Goal: Information Seeking & Learning: Find specific fact

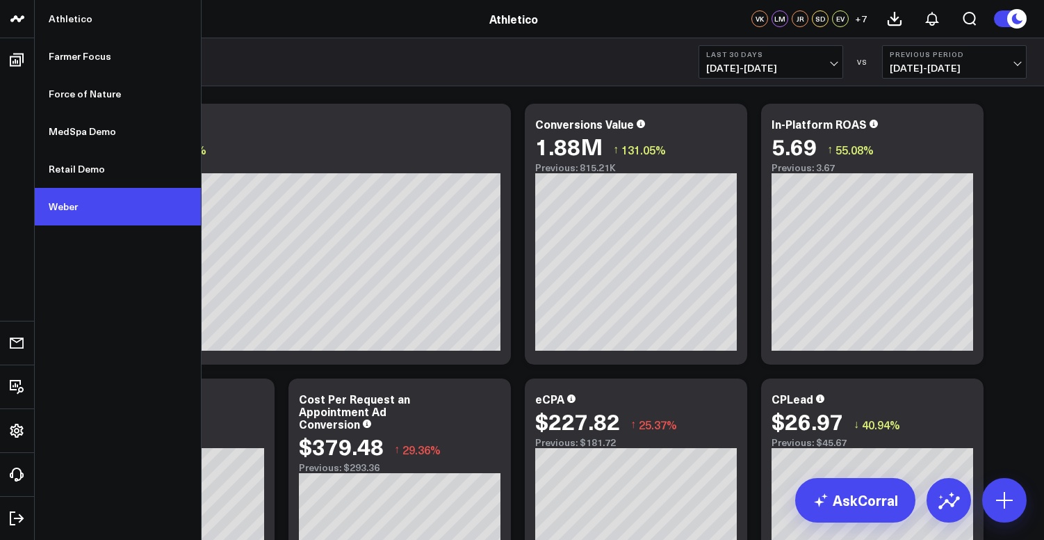
click at [81, 202] on link "Weber" at bounding box center [118, 207] width 166 height 38
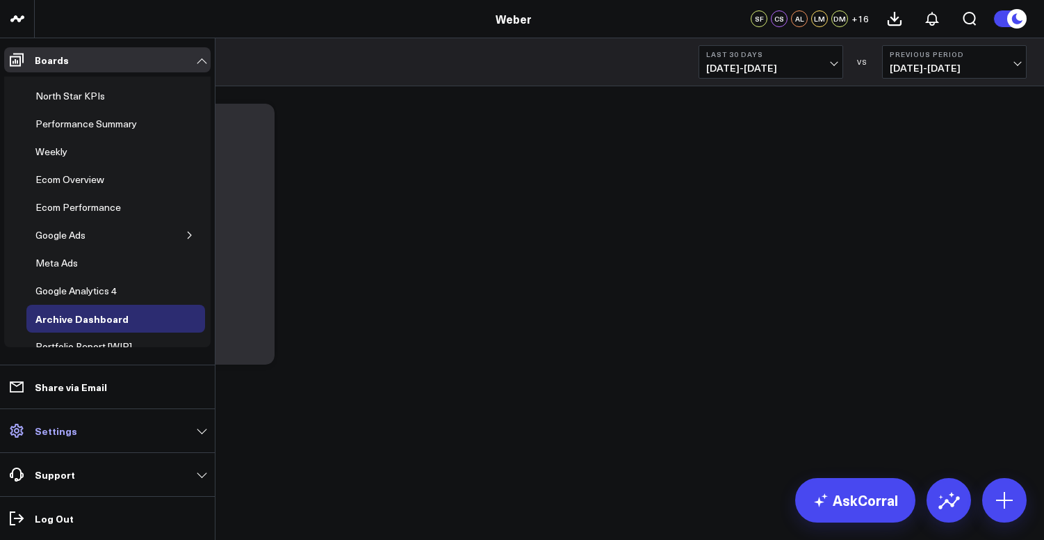
click at [86, 433] on link "Settings" at bounding box center [107, 430] width 206 height 25
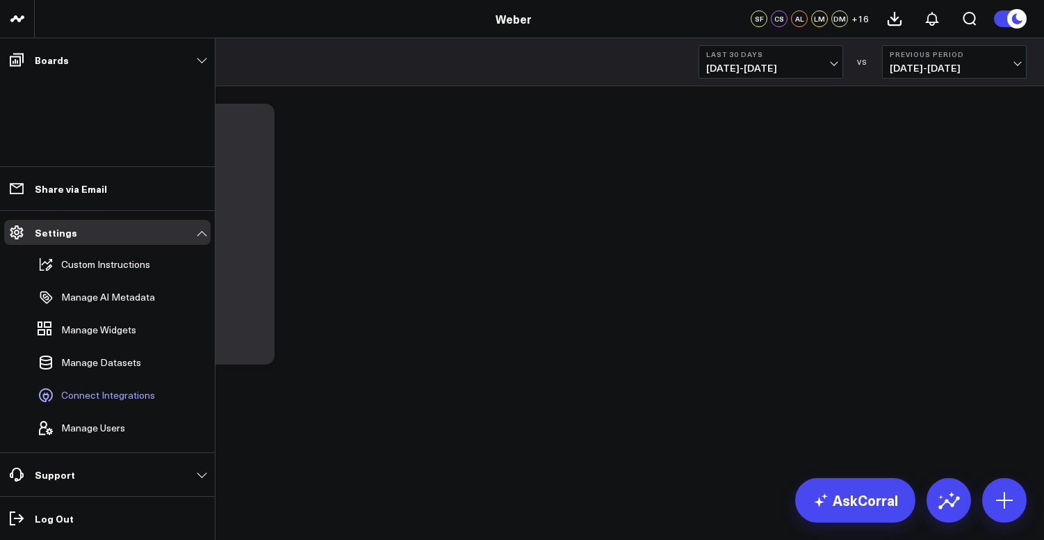
click at [98, 395] on span "Connect Integrations" at bounding box center [108, 394] width 94 height 11
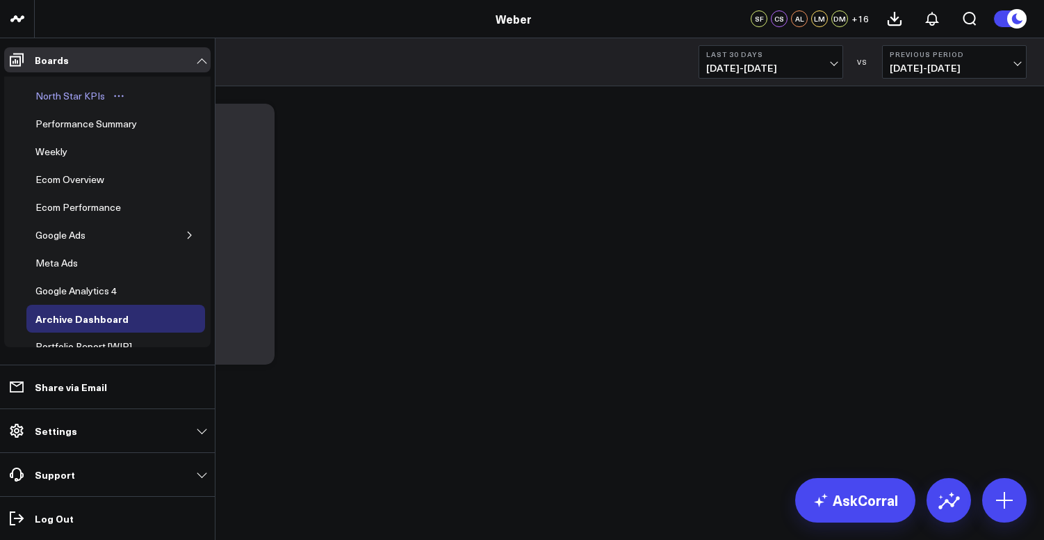
click at [56, 92] on div "North Star KPIs" at bounding box center [70, 96] width 76 height 17
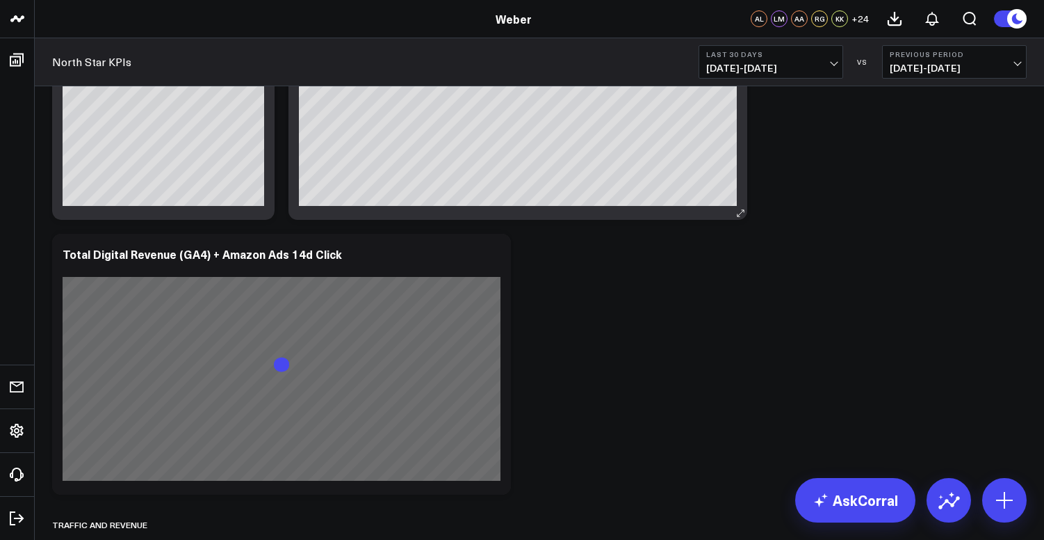
scroll to position [527, 0]
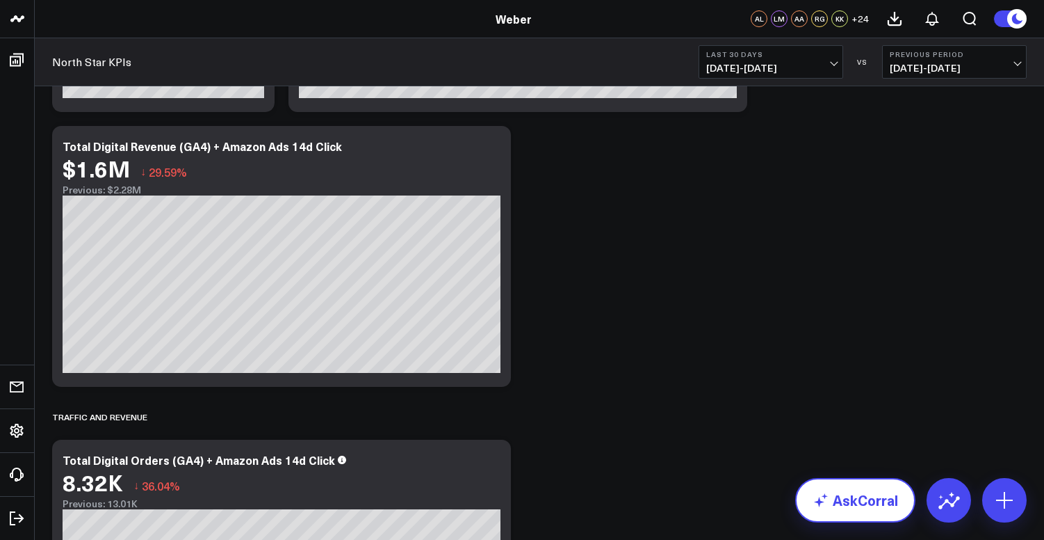
click at [854, 491] on link "AskCorral" at bounding box center [855, 500] width 120 height 44
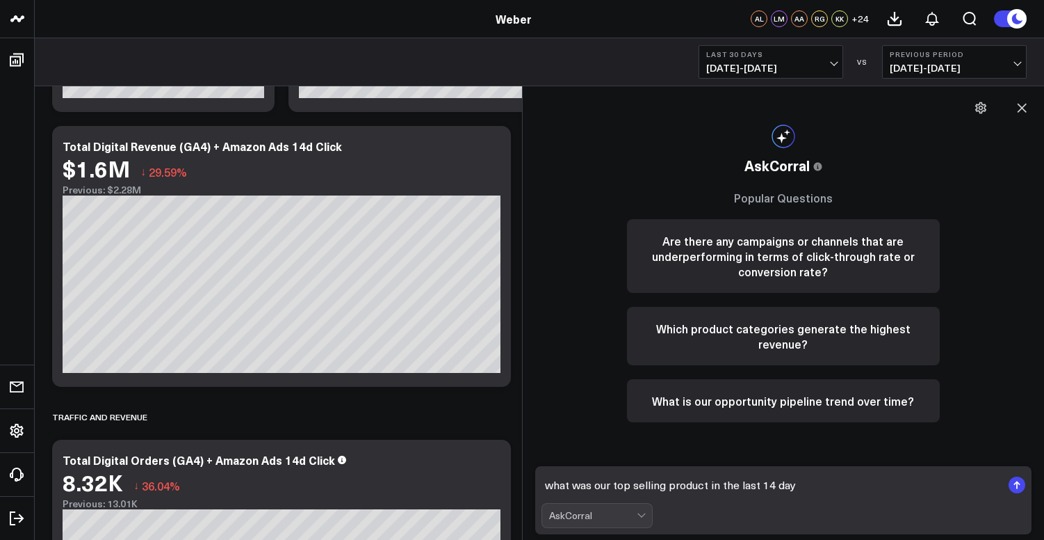
type textarea "what was our top selling product in the last 14 days"
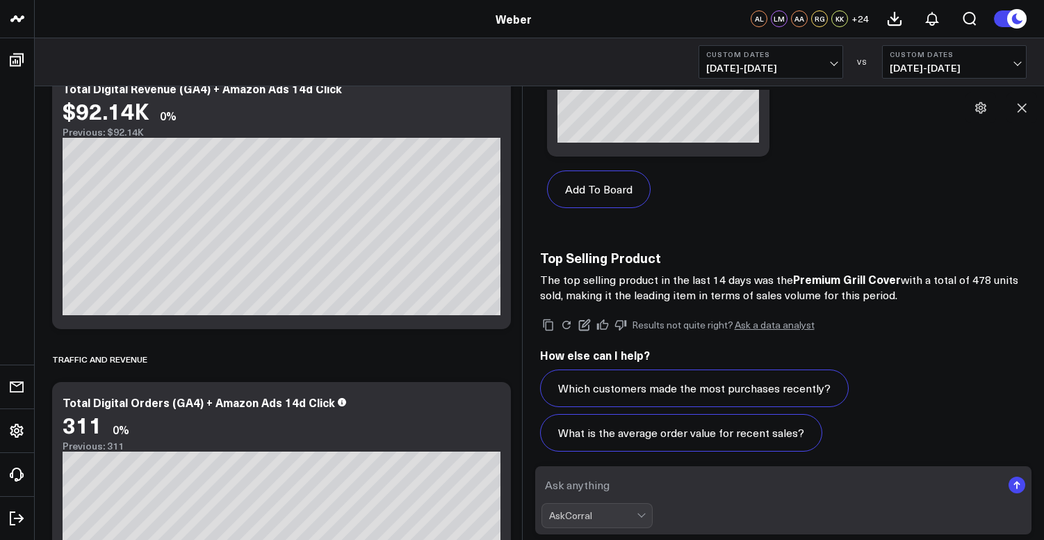
scroll to position [1121, 0]
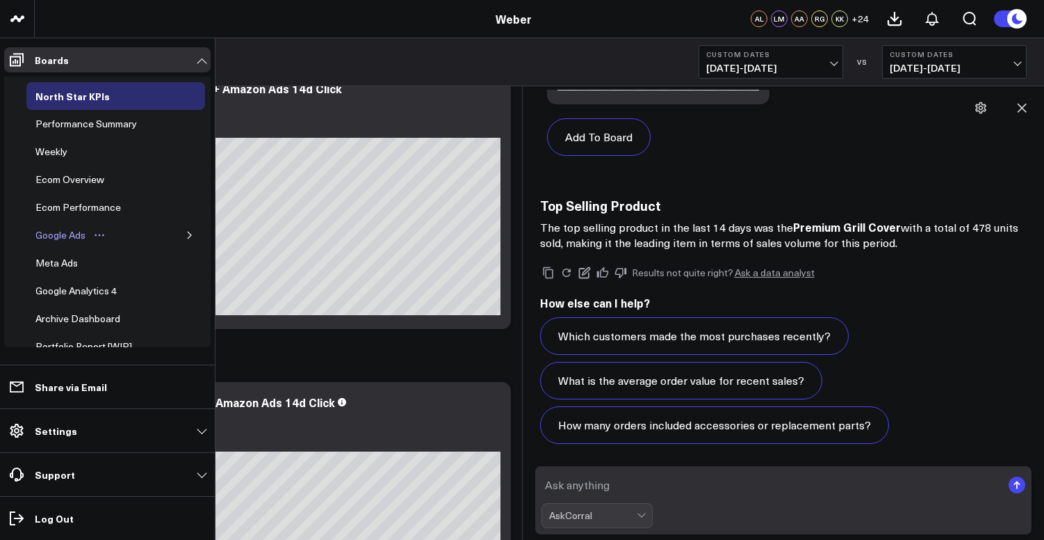
click at [56, 234] on div "Google Ads" at bounding box center [60, 235] width 57 height 17
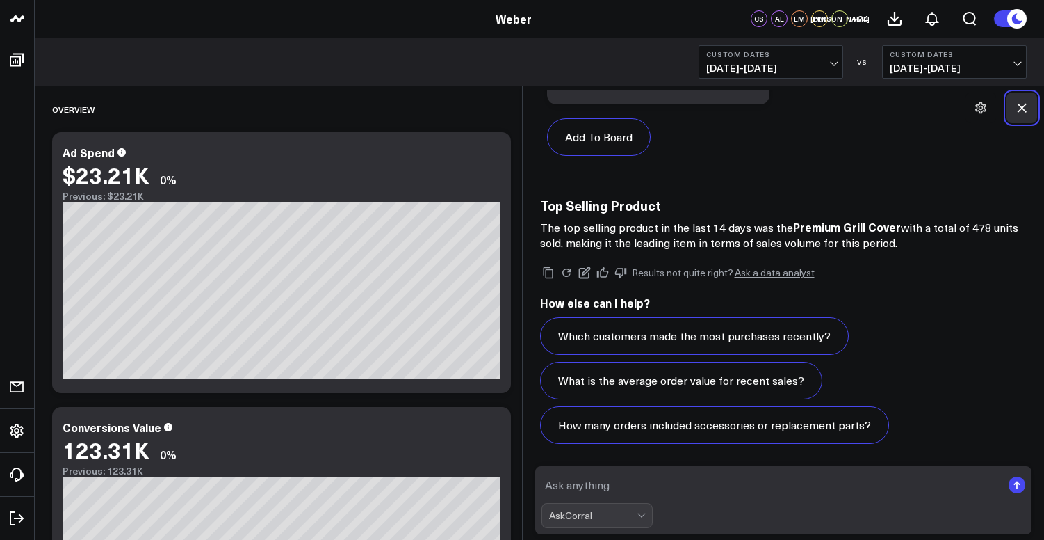
click at [1021, 107] on icon at bounding box center [1022, 108] width 9 height 9
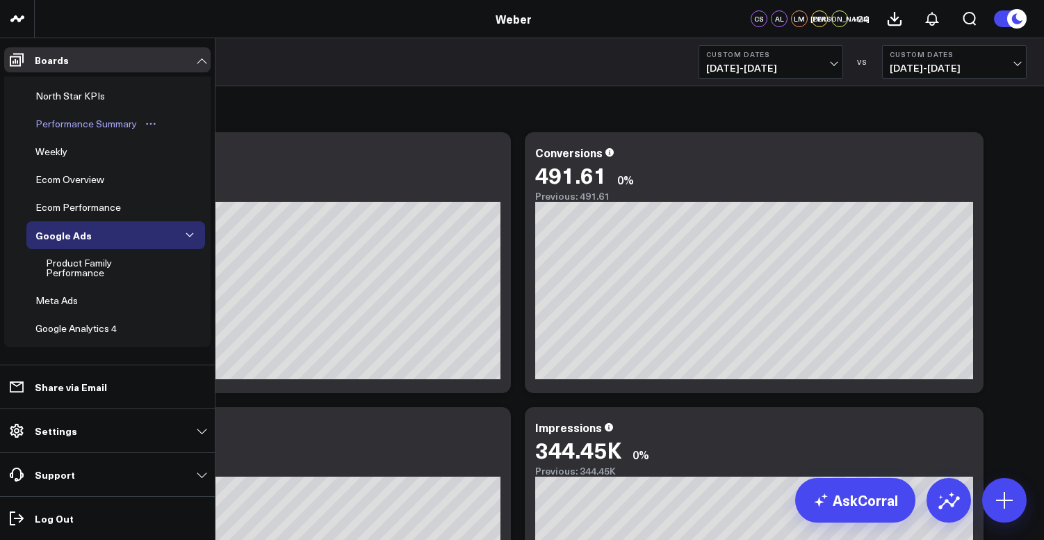
click at [77, 125] on div "Performance Summary" at bounding box center [86, 123] width 108 height 17
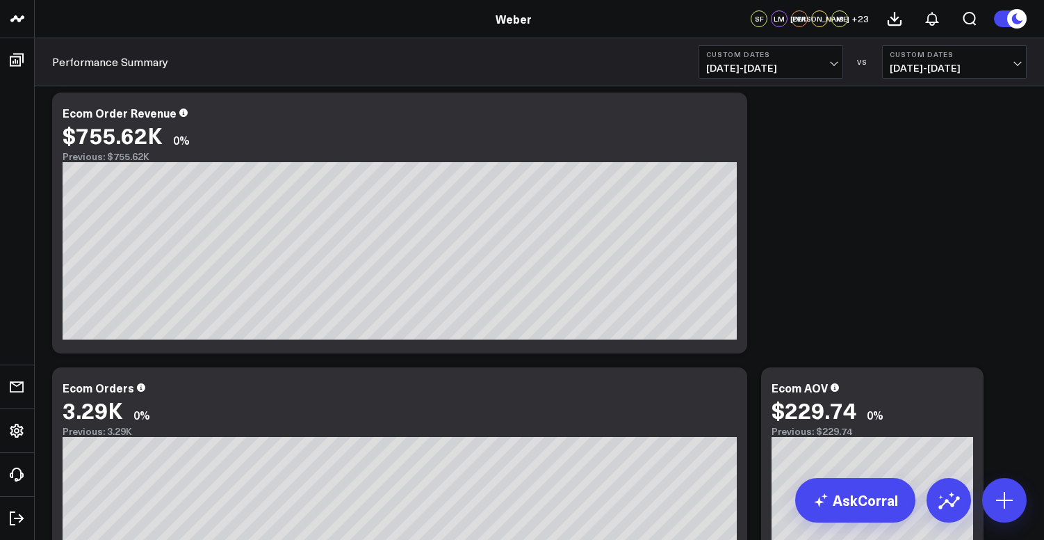
scroll to position [329, 0]
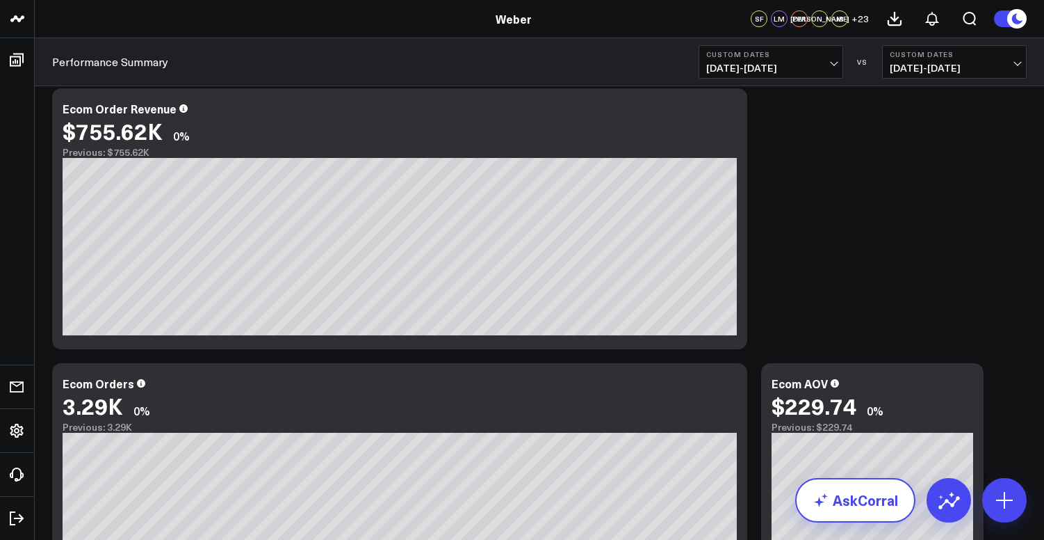
click at [858, 501] on link "AskCorral" at bounding box center [855, 500] width 120 height 44
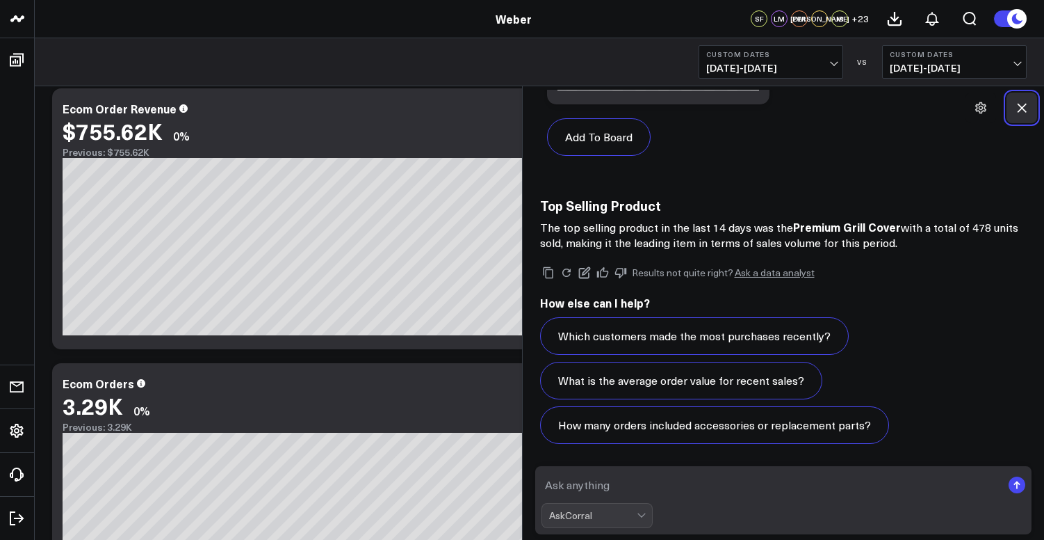
click at [1025, 111] on icon at bounding box center [1022, 108] width 9 height 9
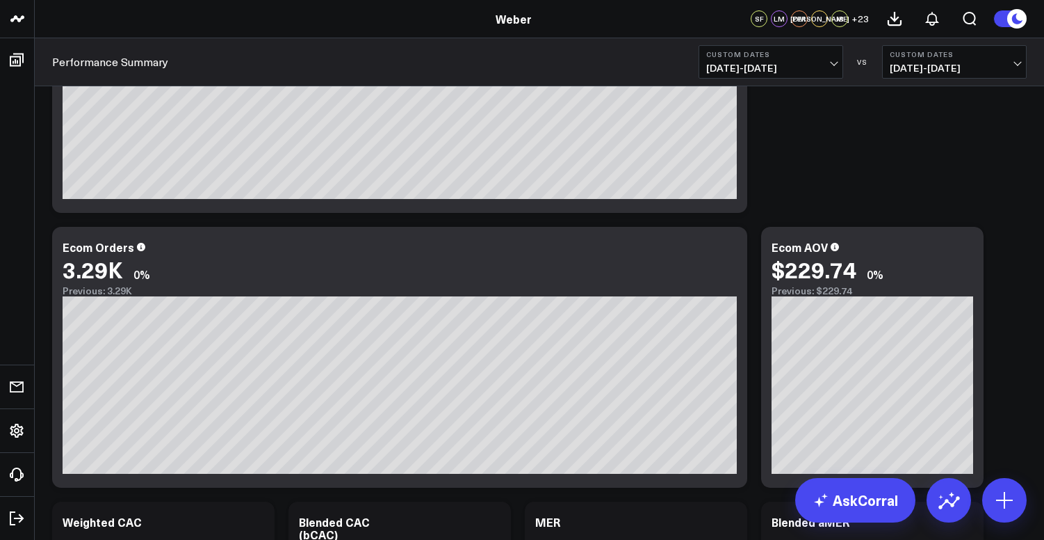
scroll to position [556, 0]
